Goal: Transaction & Acquisition: Subscribe to service/newsletter

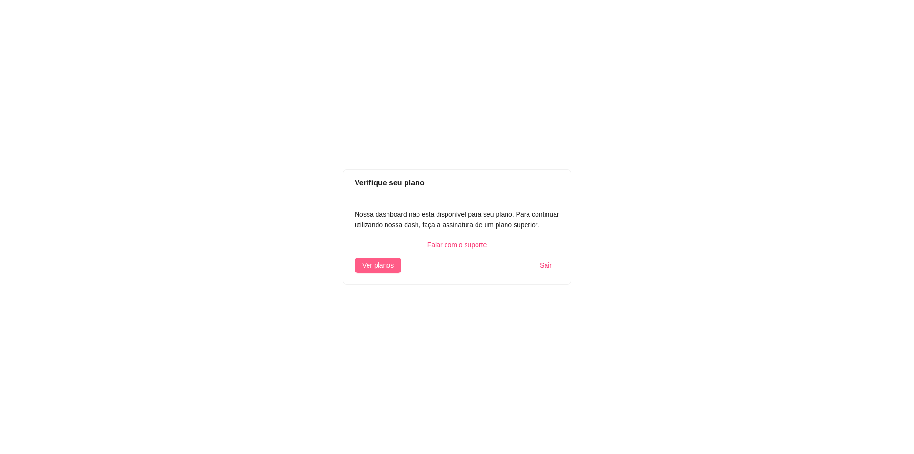
click at [390, 266] on span "Ver planos" at bounding box center [377, 265] width 31 height 10
click at [379, 261] on span "Ver planos" at bounding box center [377, 265] width 31 height 10
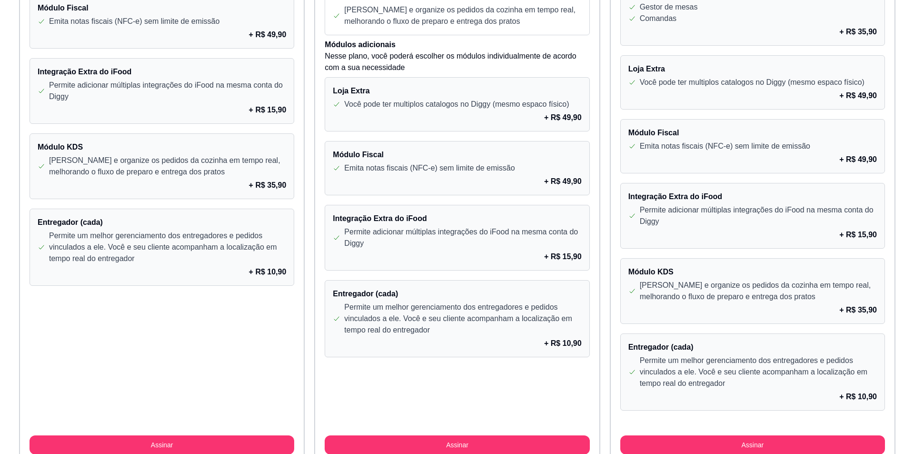
scroll to position [697, 0]
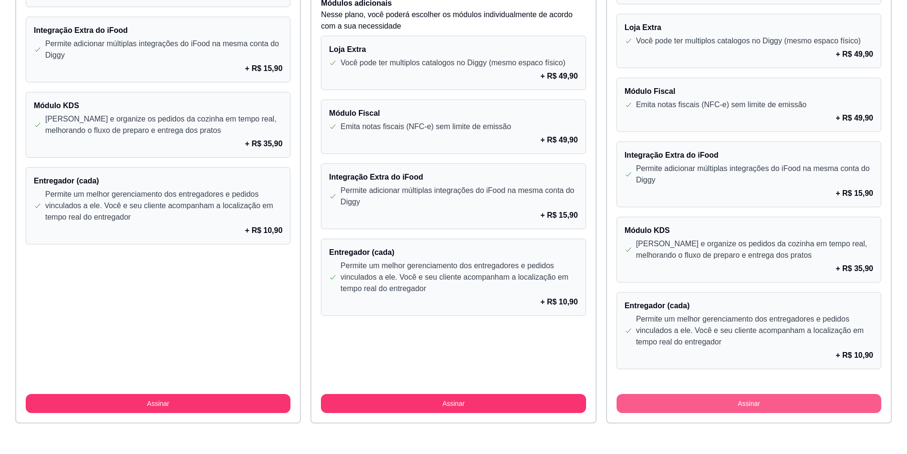
click at [734, 399] on button "Assinar" at bounding box center [748, 403] width 265 height 19
